Goal: Navigation & Orientation: Find specific page/section

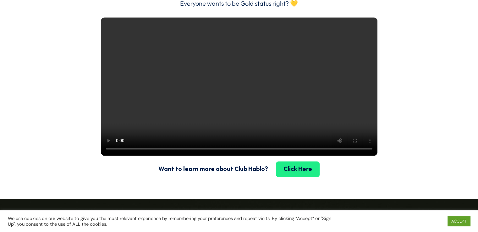
scroll to position [942, 0]
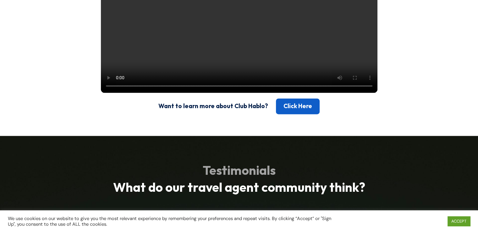
click at [289, 114] on link "Click Here" at bounding box center [298, 106] width 44 height 16
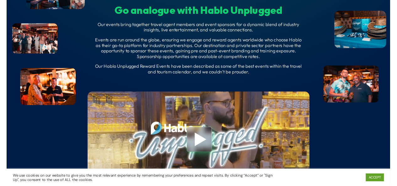
scroll to position [2261, 0]
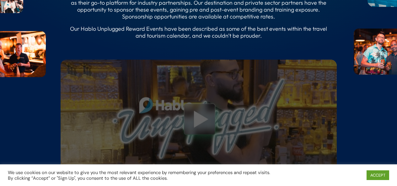
click at [192, 131] on link at bounding box center [199, 119] width 30 height 33
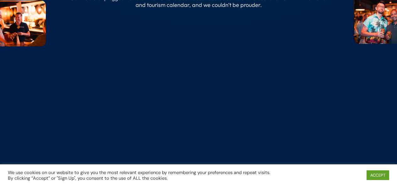
scroll to position [2292, 0]
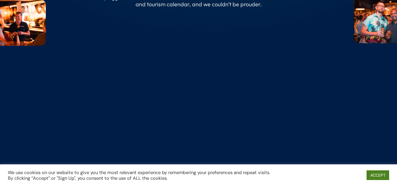
click at [368, 172] on link "ACCEPT" at bounding box center [378, 176] width 23 height 10
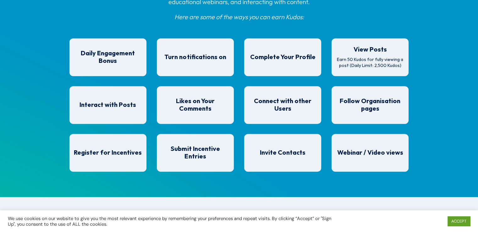
scroll to position [534, 0]
